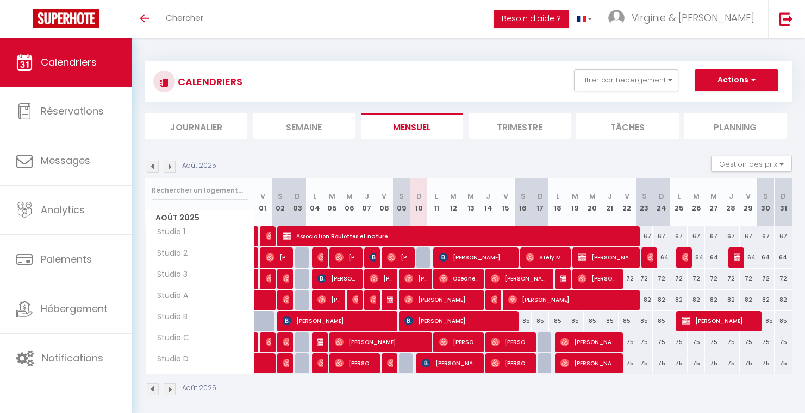
select select
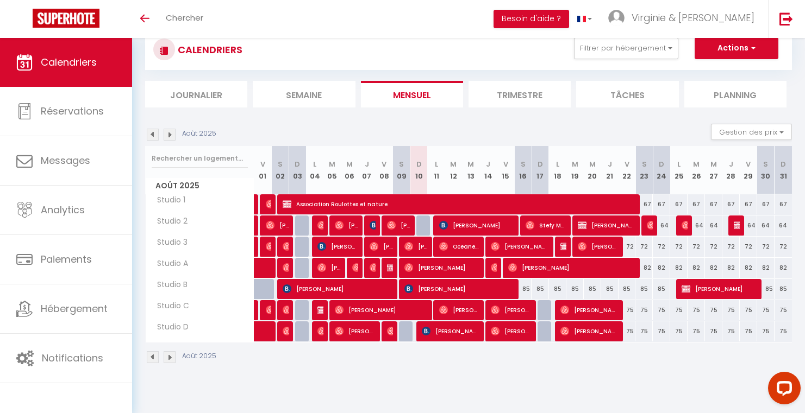
click at [644, 225] on div at bounding box center [649, 226] width 17 height 21
click at [649, 227] on img at bounding box center [650, 225] width 9 height 9
select select "OK"
select select "0"
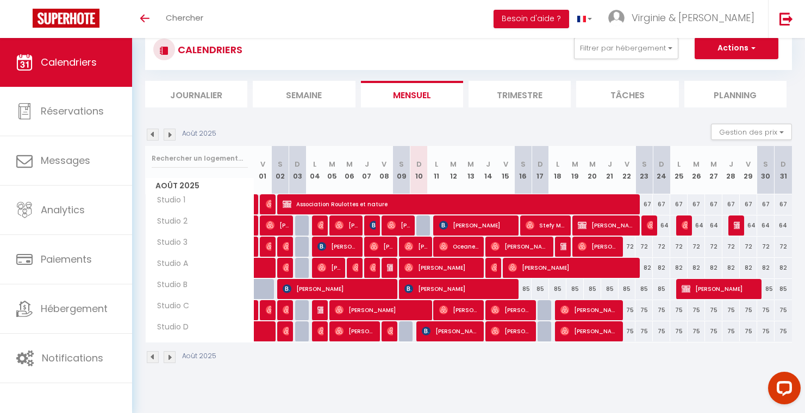
select select "0"
select select "1"
select select
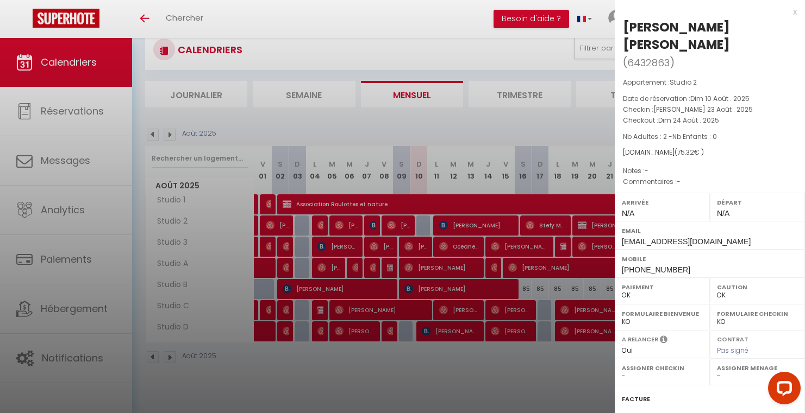
click at [785, 15] on div "x" at bounding box center [705, 11] width 182 height 13
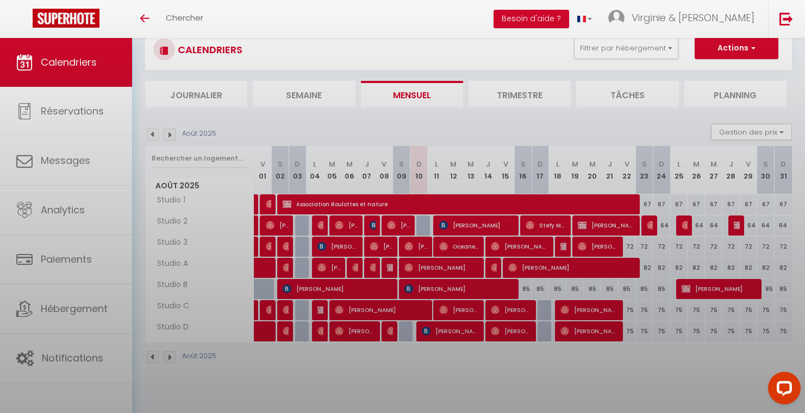
click at [785, 15] on div at bounding box center [402, 206] width 805 height 413
